Goal: Information Seeking & Learning: Learn about a topic

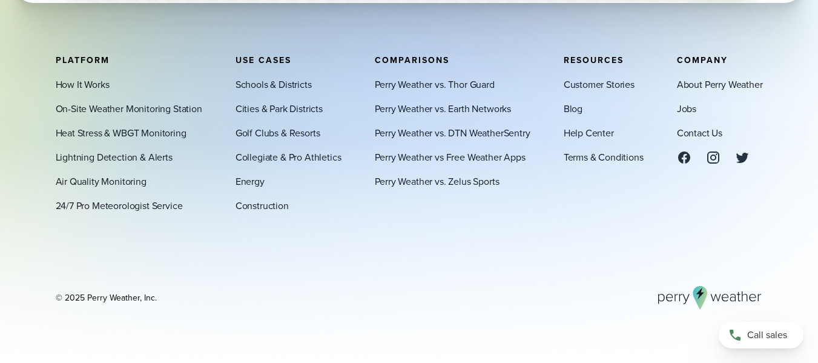
drag, startPoint x: 88, startPoint y: 293, endPoint x: 138, endPoint y: 294, distance: 49.7
click at [138, 294] on div "© 2025 Perry Weather, Inc." at bounding box center [106, 297] width 101 height 12
copy div "Perry Weather"
click at [351, 314] on footer "Platform How It Works On-Site Weather Monitoring Station Heat Stress & WBGT Mon…" at bounding box center [409, 182] width 818 height 361
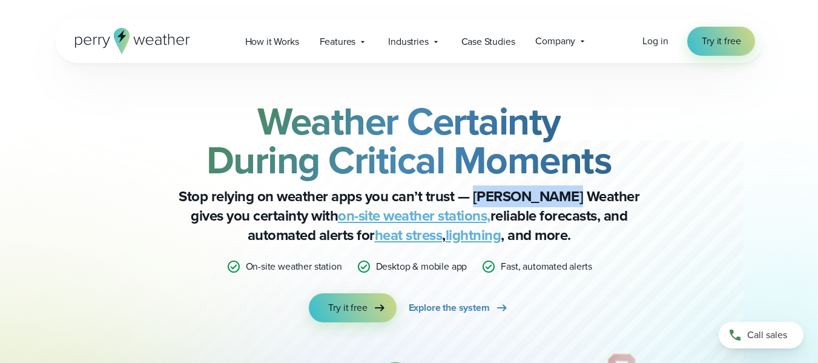
click at [695, 176] on h2 "Weather Certainty During Critical Moments" at bounding box center [409, 141] width 586 height 78
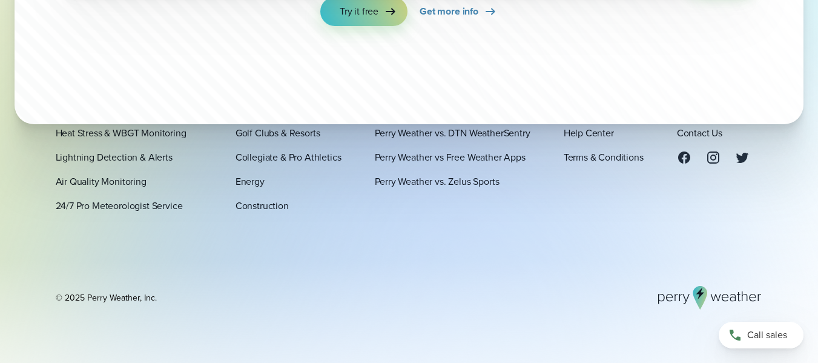
scroll to position [4044, 0]
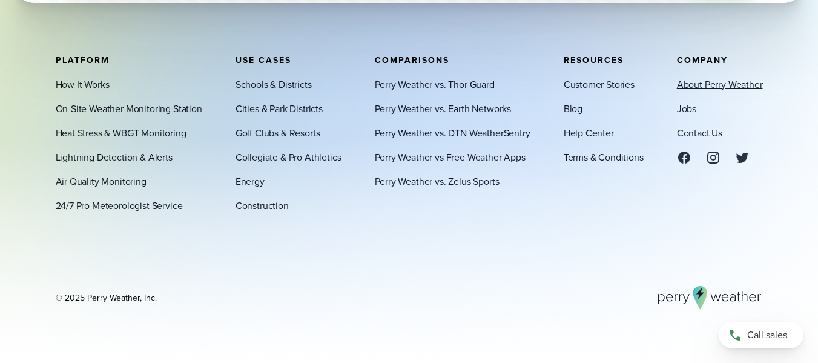
click at [701, 85] on link "About Perry Weather" at bounding box center [720, 84] width 86 height 15
